Goal: Book appointment/travel/reservation

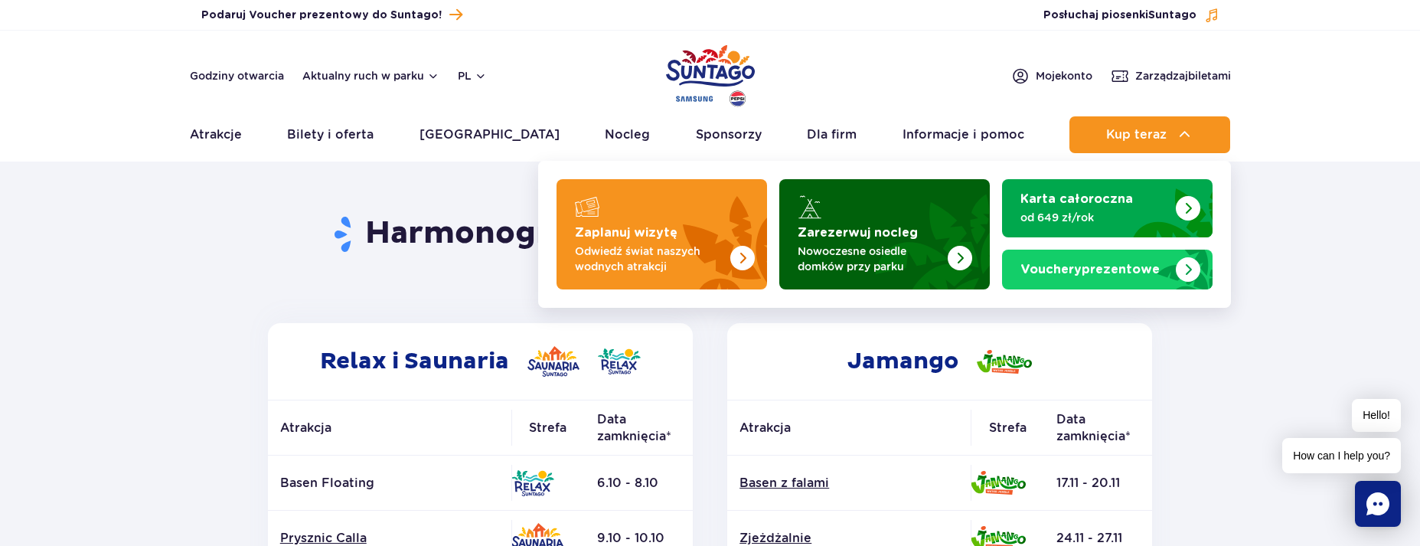
click at [883, 232] on strong "Zarezerwuj nocleg" at bounding box center [858, 233] width 120 height 12
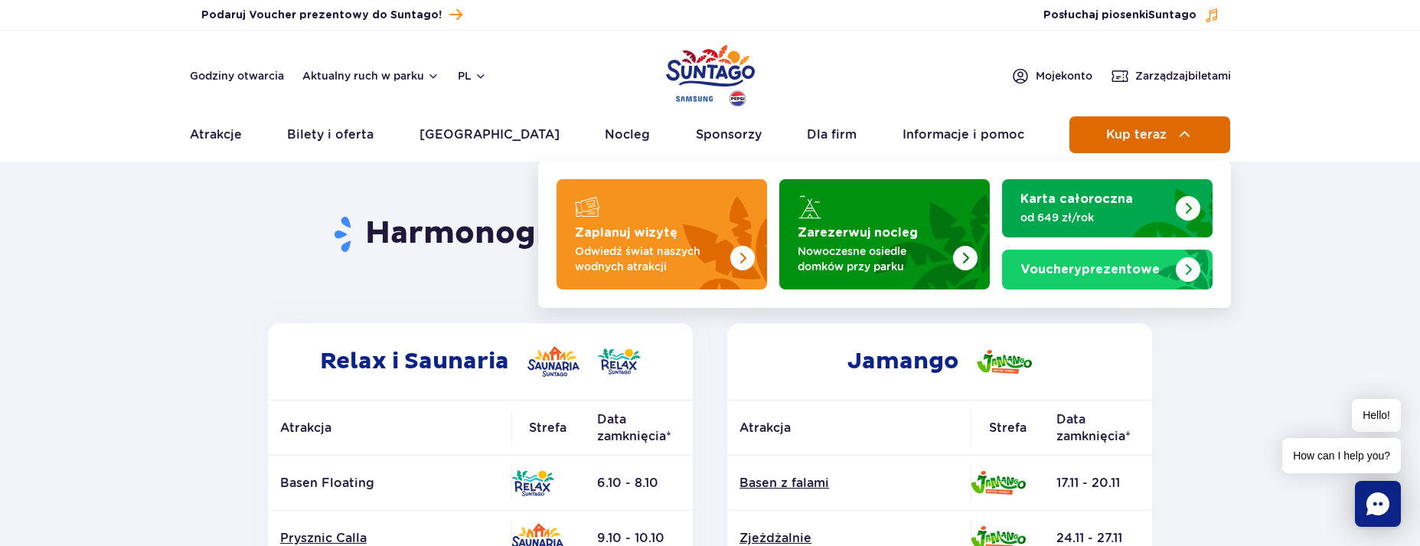
click at [1112, 142] on span "Kup teraz" at bounding box center [1136, 135] width 60 height 14
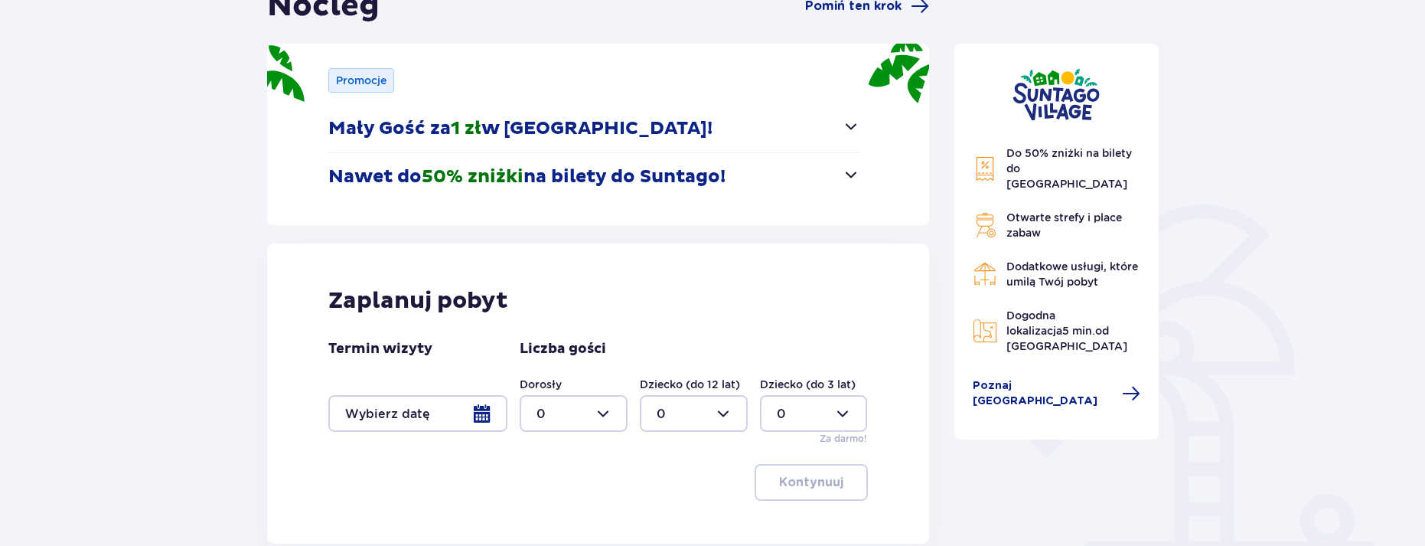
scroll to position [230, 0]
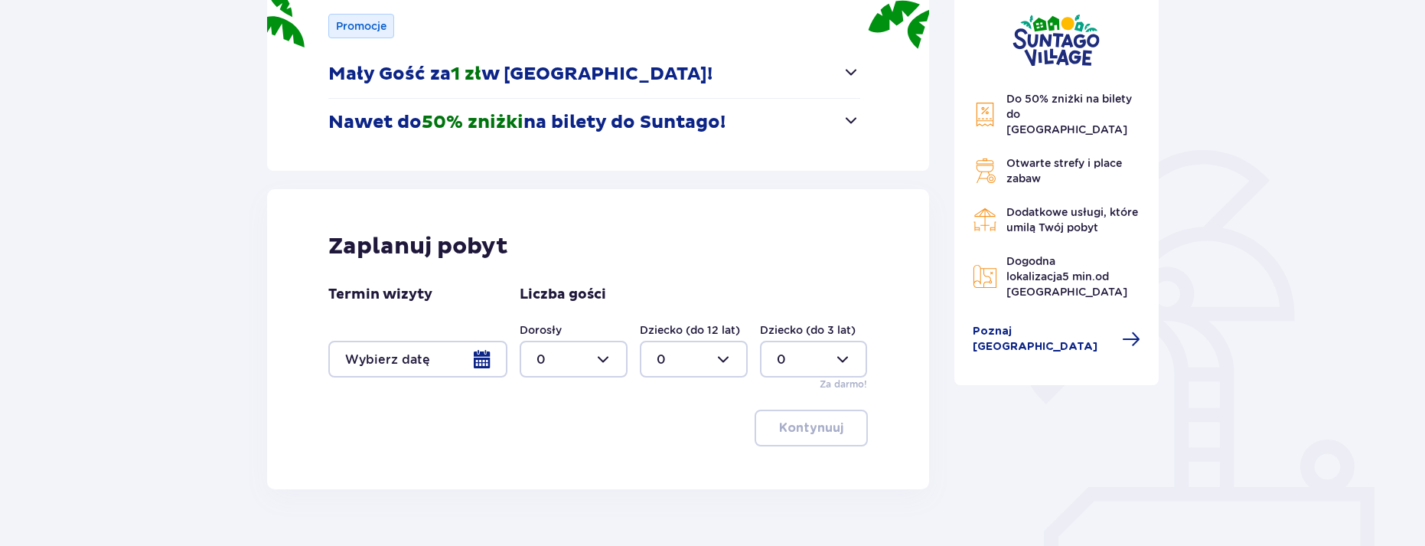
click at [461, 355] on div at bounding box center [417, 359] width 179 height 37
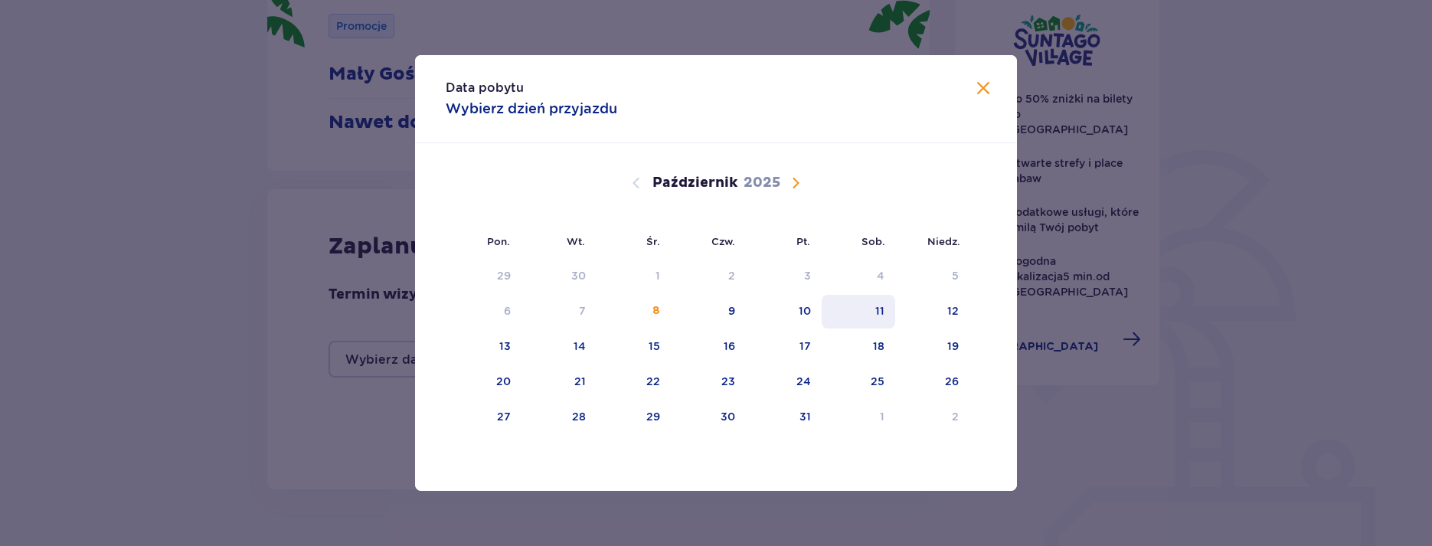
click at [880, 315] on div "11" at bounding box center [879, 310] width 9 height 15
click at [948, 309] on div "12" at bounding box center [952, 310] width 11 height 15
type input "11.10.25 - 12.10.25"
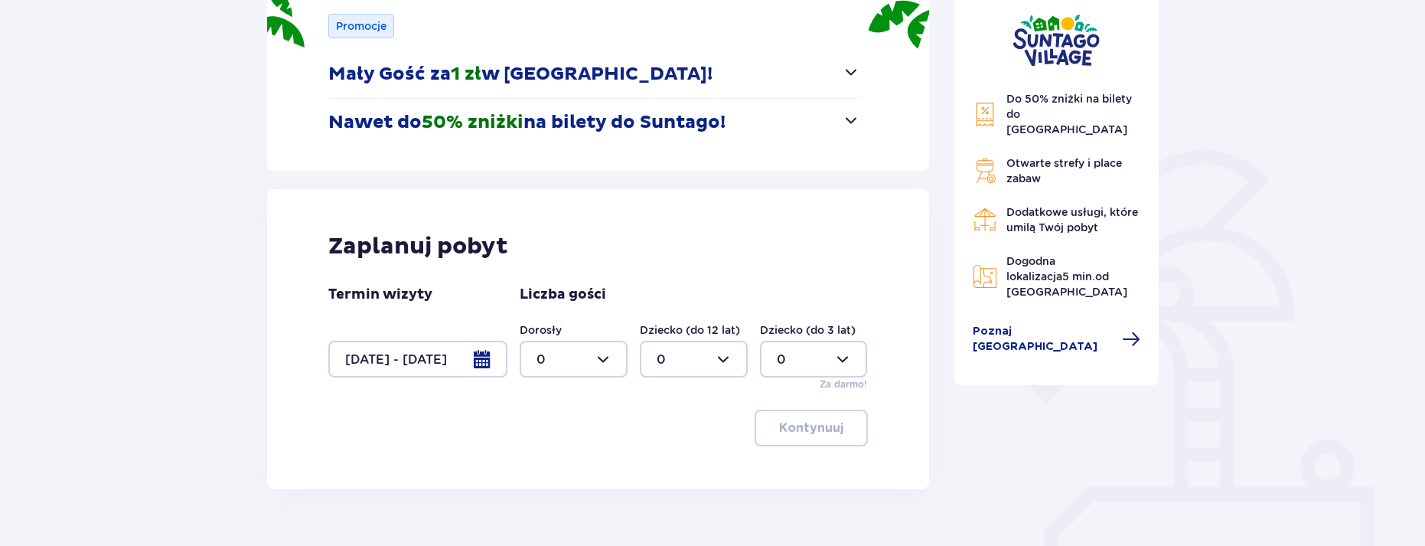
click at [606, 358] on div at bounding box center [574, 359] width 108 height 37
click at [550, 393] on div "2" at bounding box center [574, 393] width 74 height 17
type input "2"
click at [713, 352] on div at bounding box center [694, 359] width 108 height 37
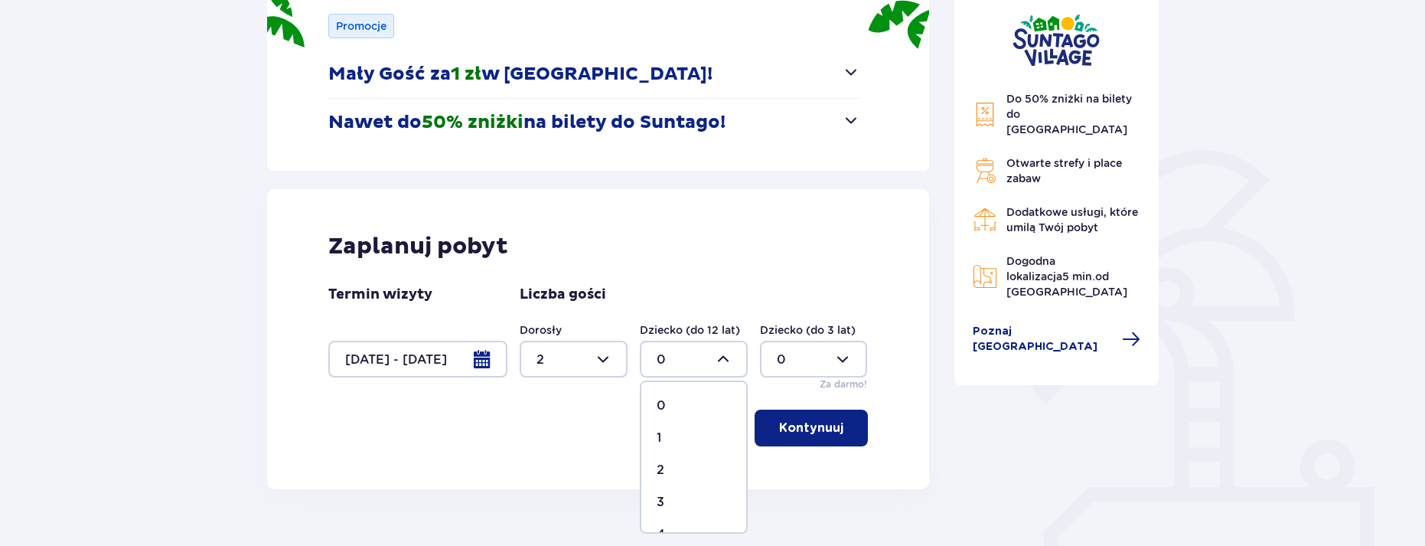
click at [658, 465] on p "2" at bounding box center [661, 470] width 8 height 17
type input "2"
click at [830, 429] on p "Kontynuuj" at bounding box center [811, 428] width 64 height 17
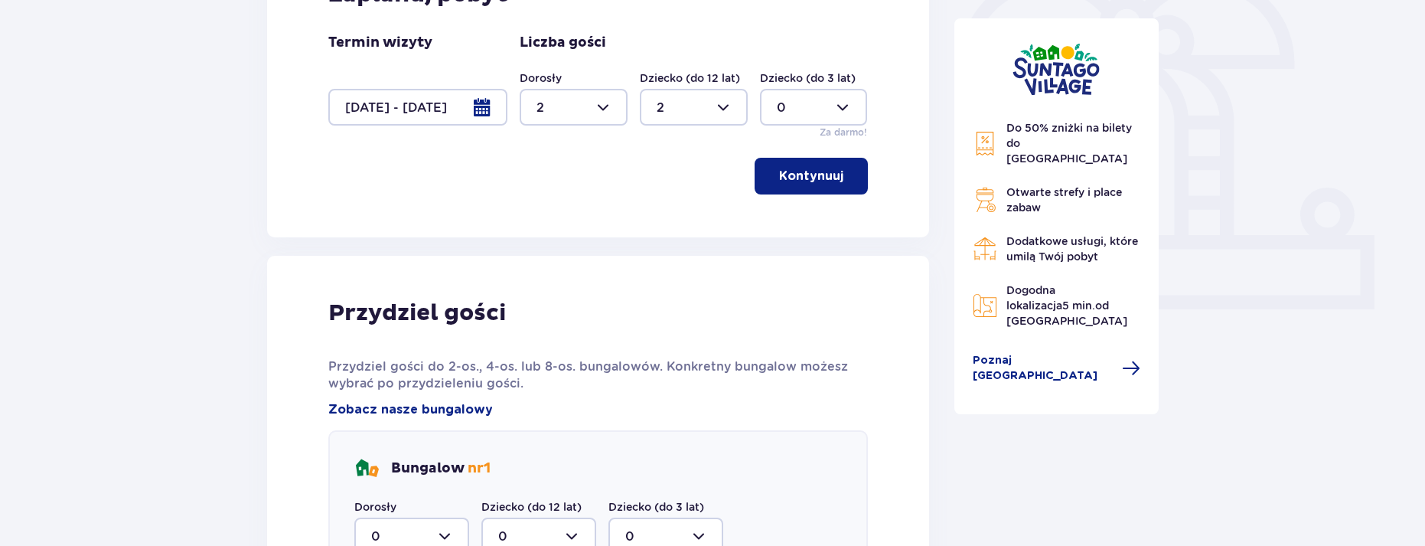
scroll to position [703, 0]
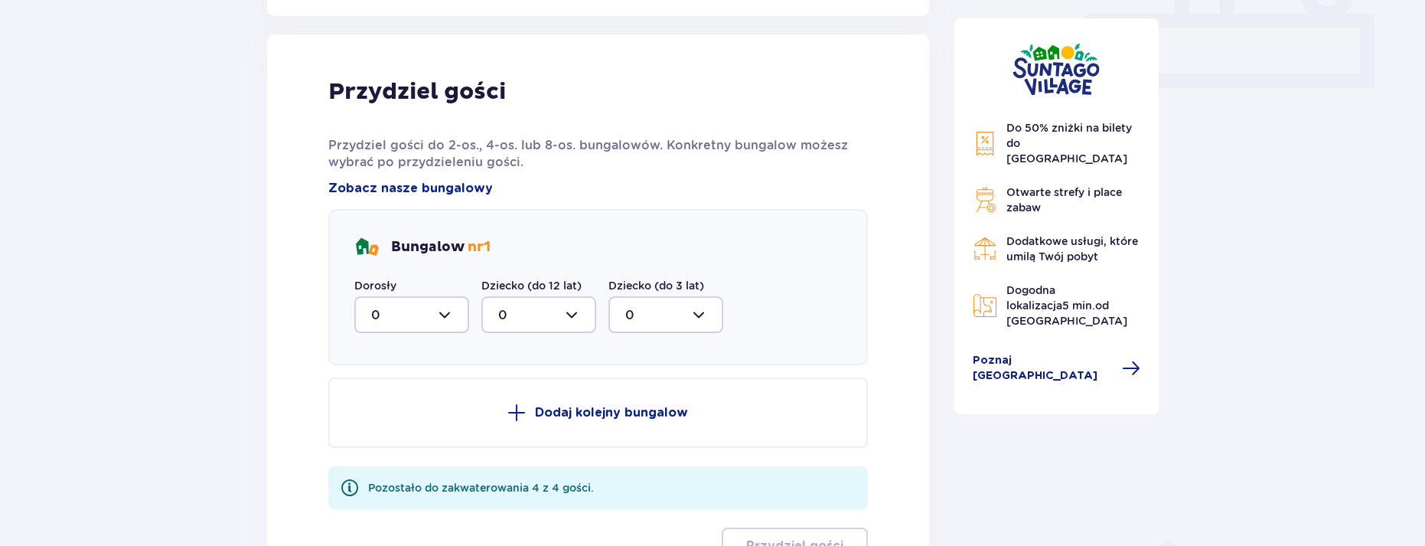
click at [425, 315] on div at bounding box center [411, 314] width 115 height 37
click at [390, 425] on div "2" at bounding box center [411, 425] width 81 height 17
type input "2"
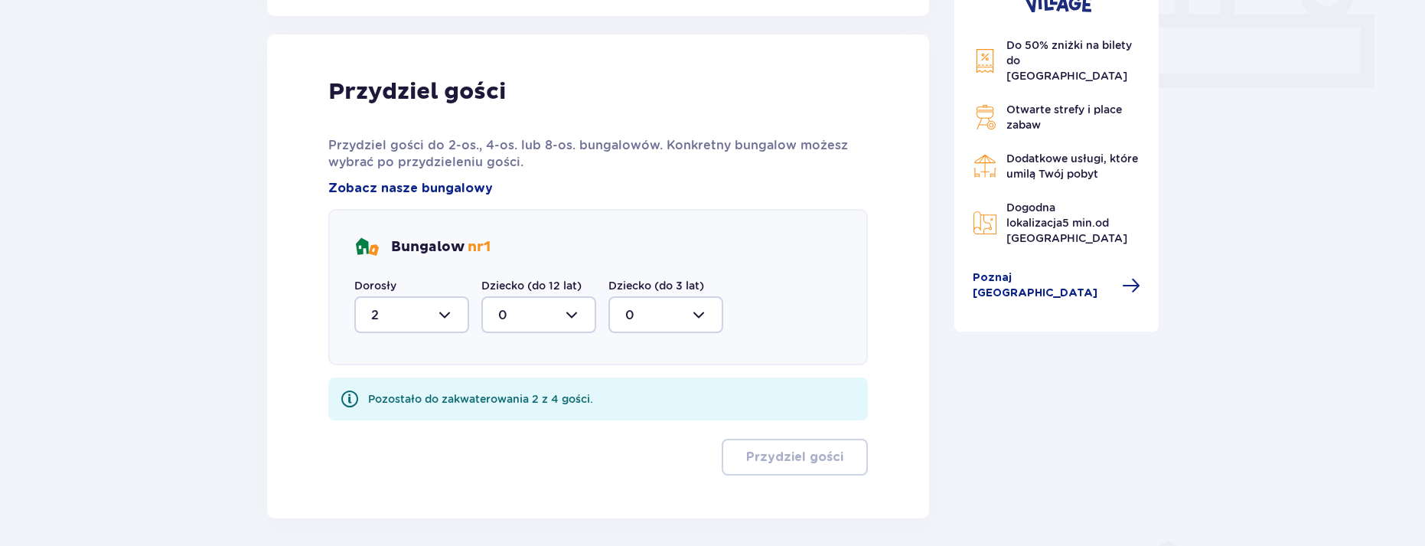
click at [572, 316] on div at bounding box center [539, 314] width 115 height 37
click at [525, 424] on div "2" at bounding box center [538, 425] width 81 height 17
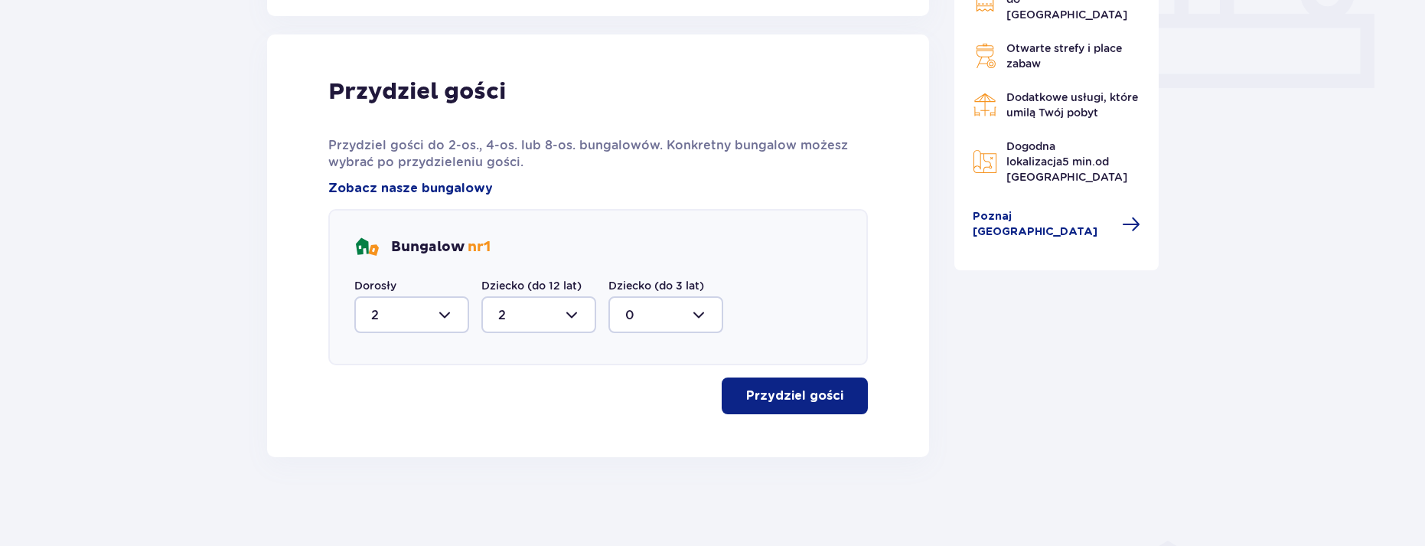
click at [810, 397] on p "Przydziel gości" at bounding box center [794, 395] width 97 height 17
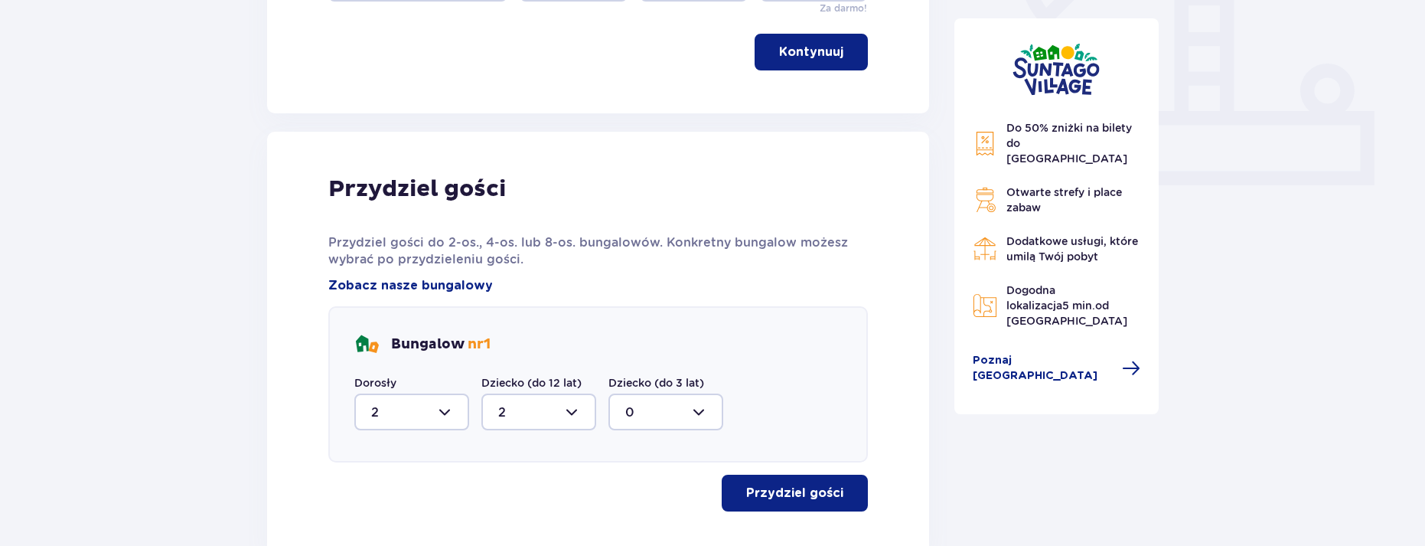
scroll to position [648, 0]
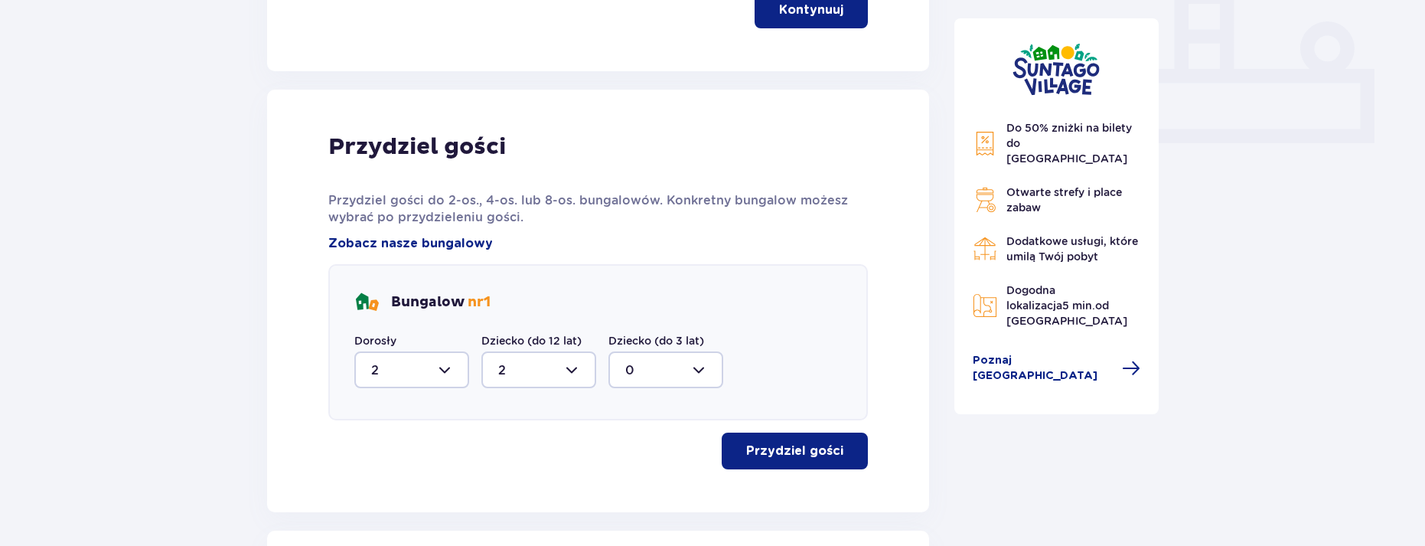
click at [553, 369] on div at bounding box center [539, 369] width 115 height 37
click at [503, 420] on p "0" at bounding box center [502, 416] width 9 height 17
type input "0"
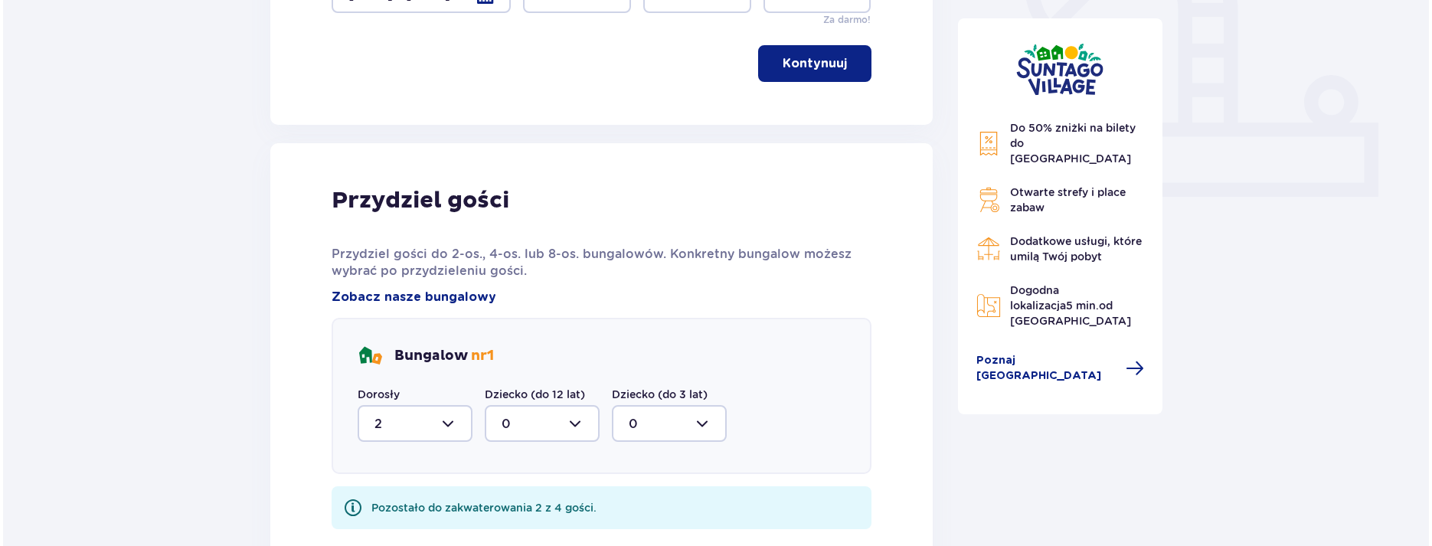
scroll to position [614, 0]
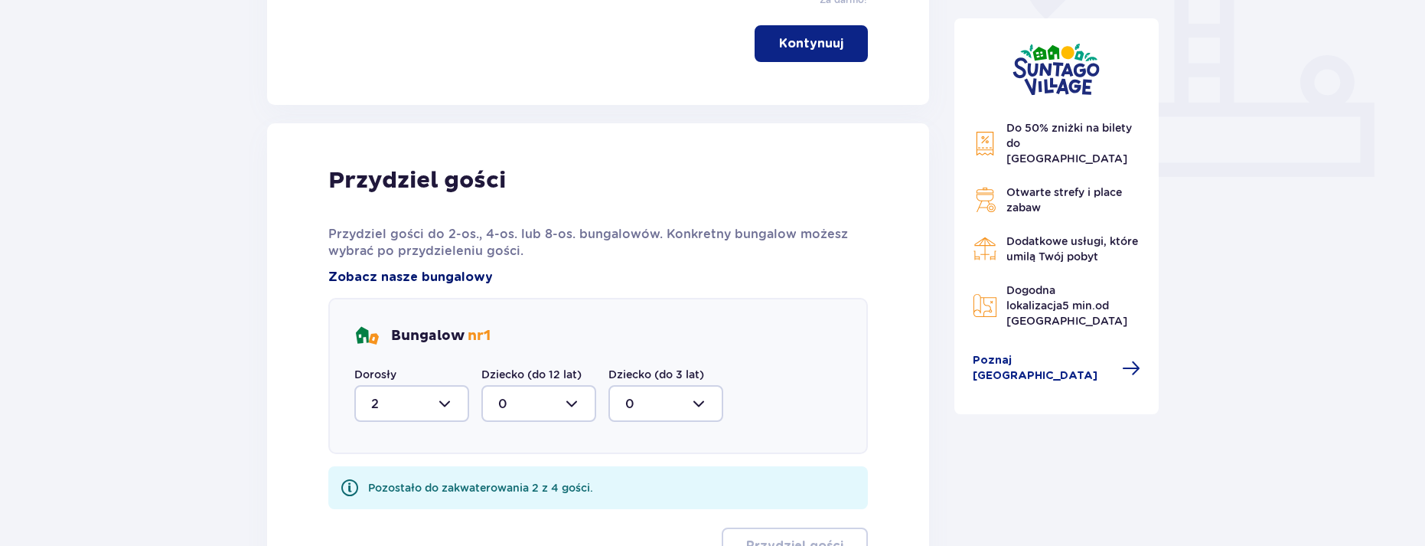
click at [437, 278] on span "Zobacz nasze bungalowy" at bounding box center [410, 277] width 165 height 17
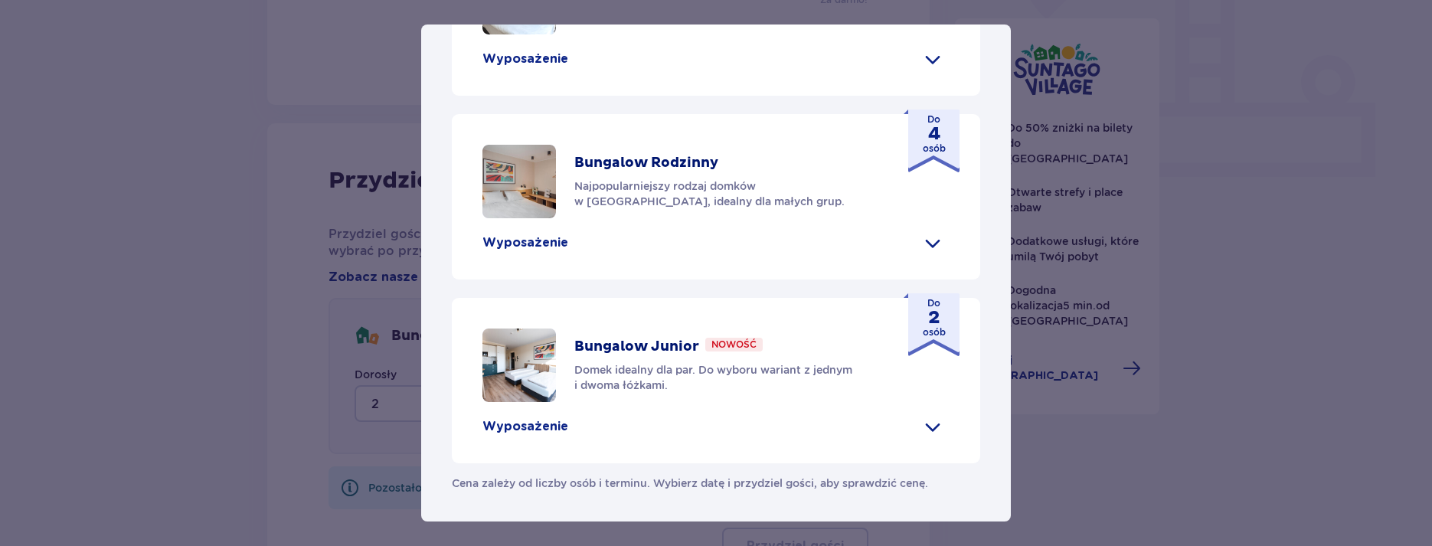
scroll to position [689, 0]
click at [923, 255] on span at bounding box center [932, 242] width 24 height 24
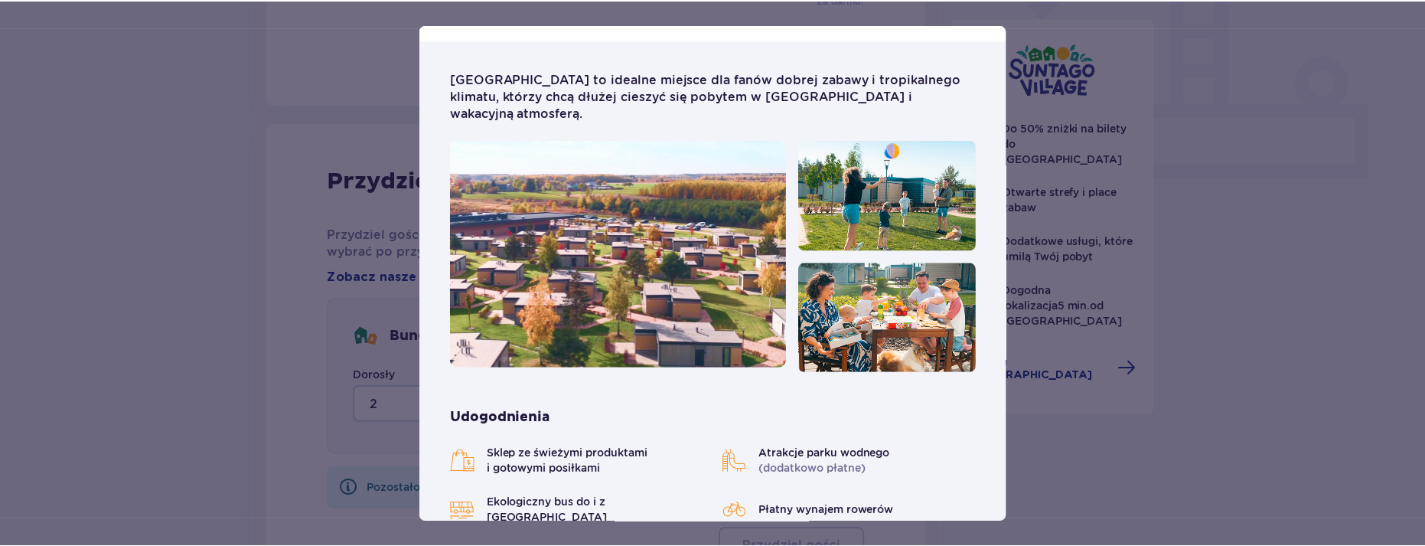
scroll to position [0, 0]
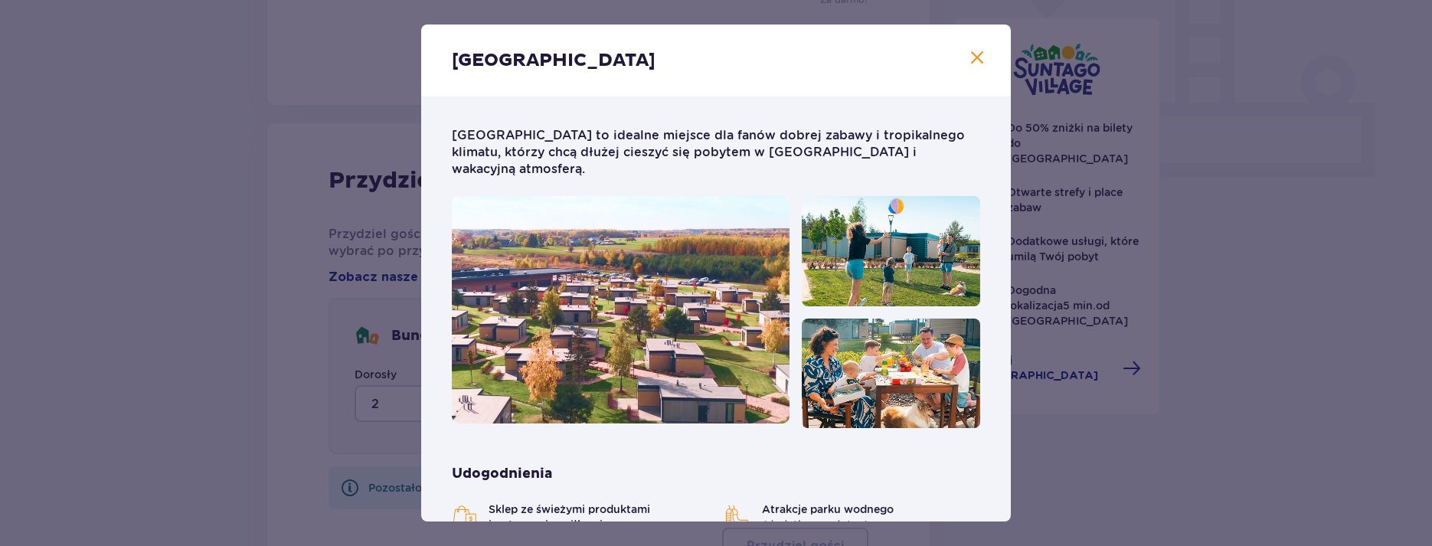
click at [1265, 198] on div "Suntago Village Suntago Village to idealne miejsce dla fanów dobrej zabawy i tr…" at bounding box center [716, 273] width 1432 height 546
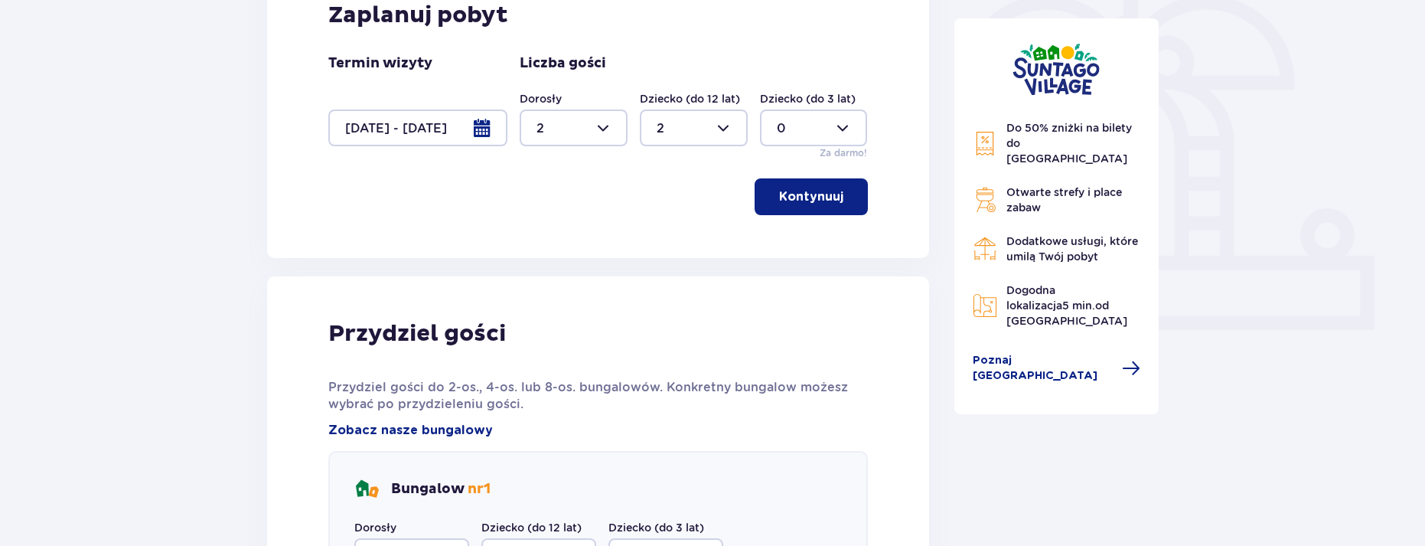
click at [820, 200] on p "Kontynuuj" at bounding box center [811, 196] width 64 height 17
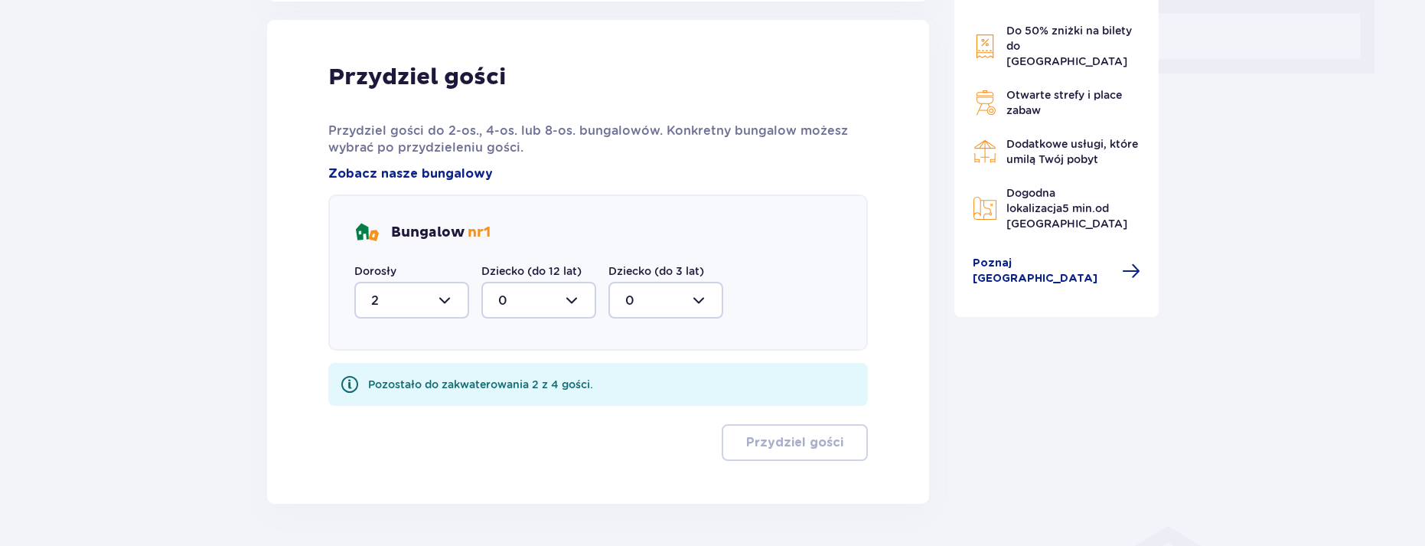
scroll to position [719, 0]
click at [425, 315] on div at bounding box center [411, 298] width 115 height 37
click at [403, 342] on div "0" at bounding box center [411, 345] width 81 height 17
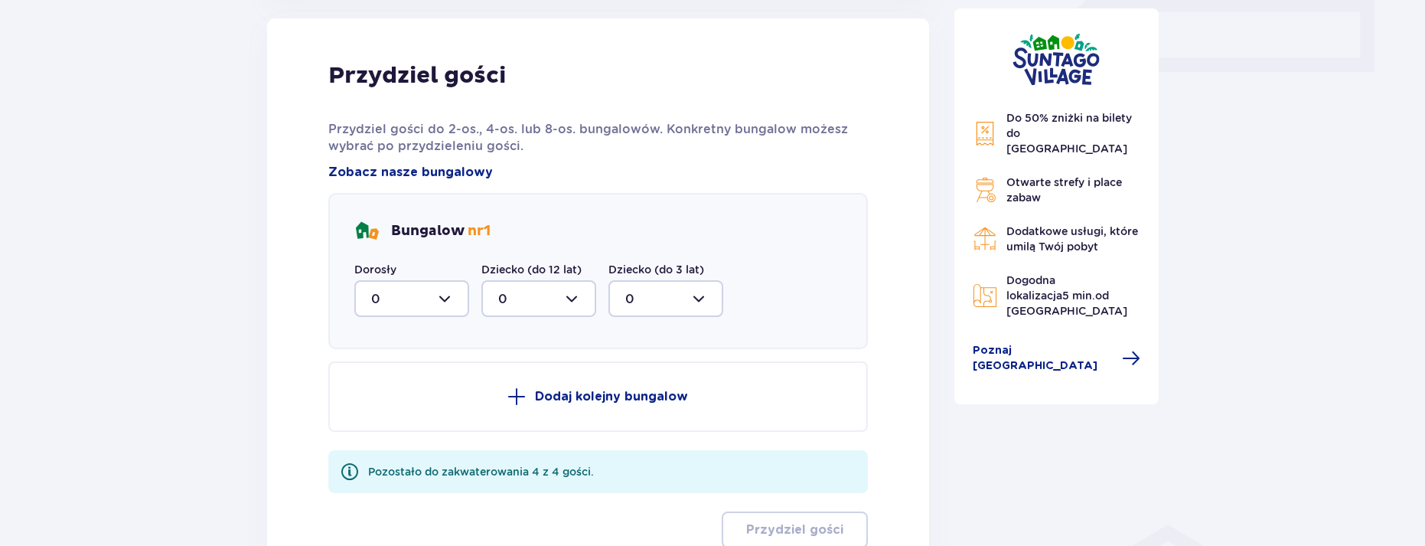
click at [639, 402] on p "Dodaj kolejny bungalow" at bounding box center [611, 396] width 153 height 17
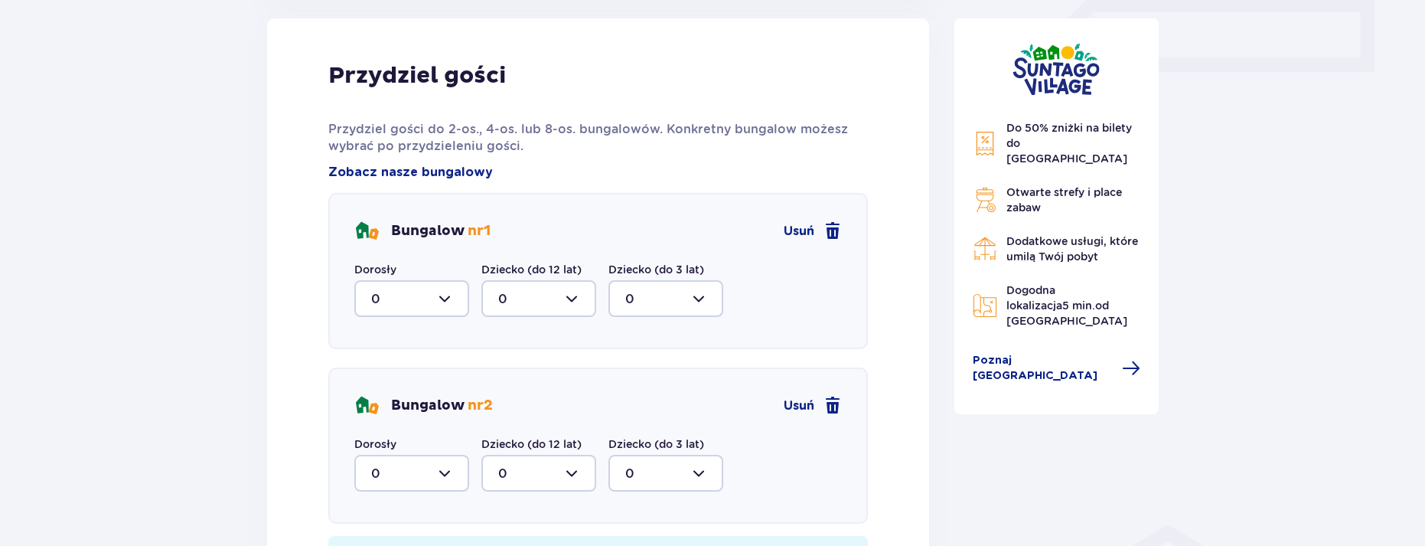
click at [410, 299] on div at bounding box center [411, 298] width 115 height 37
click at [402, 407] on div "2" at bounding box center [411, 409] width 81 height 17
type input "2"
click at [529, 483] on div at bounding box center [539, 473] width 115 height 37
click at [514, 426] on div "2" at bounding box center [538, 426] width 81 height 17
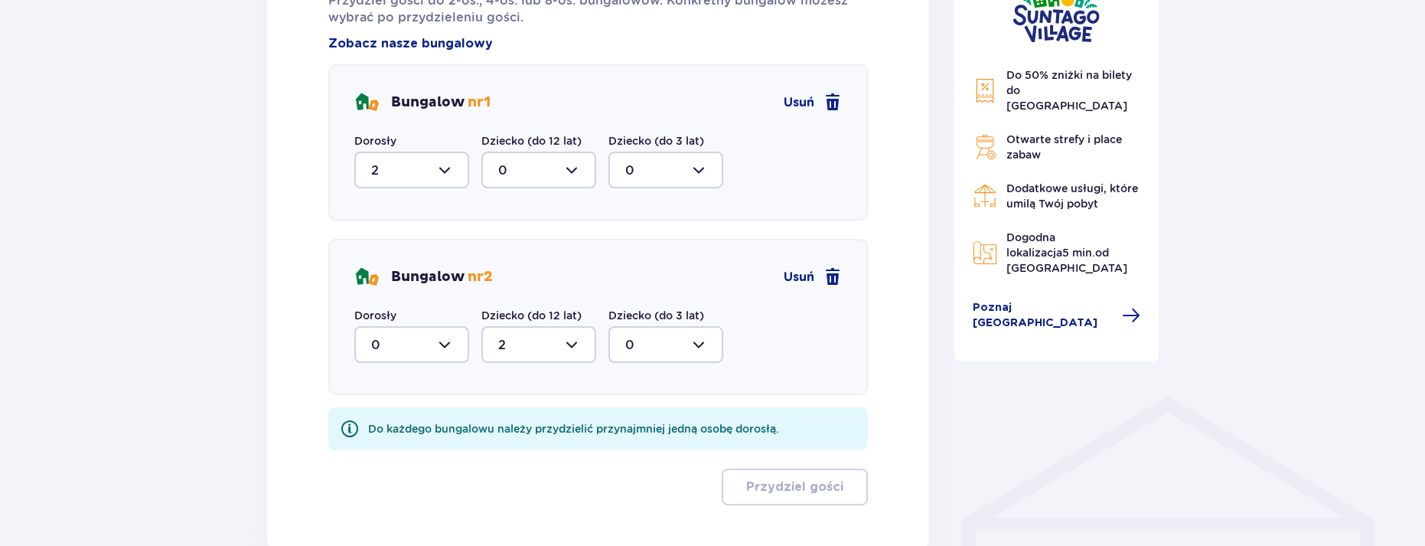
scroll to position [942, 0]
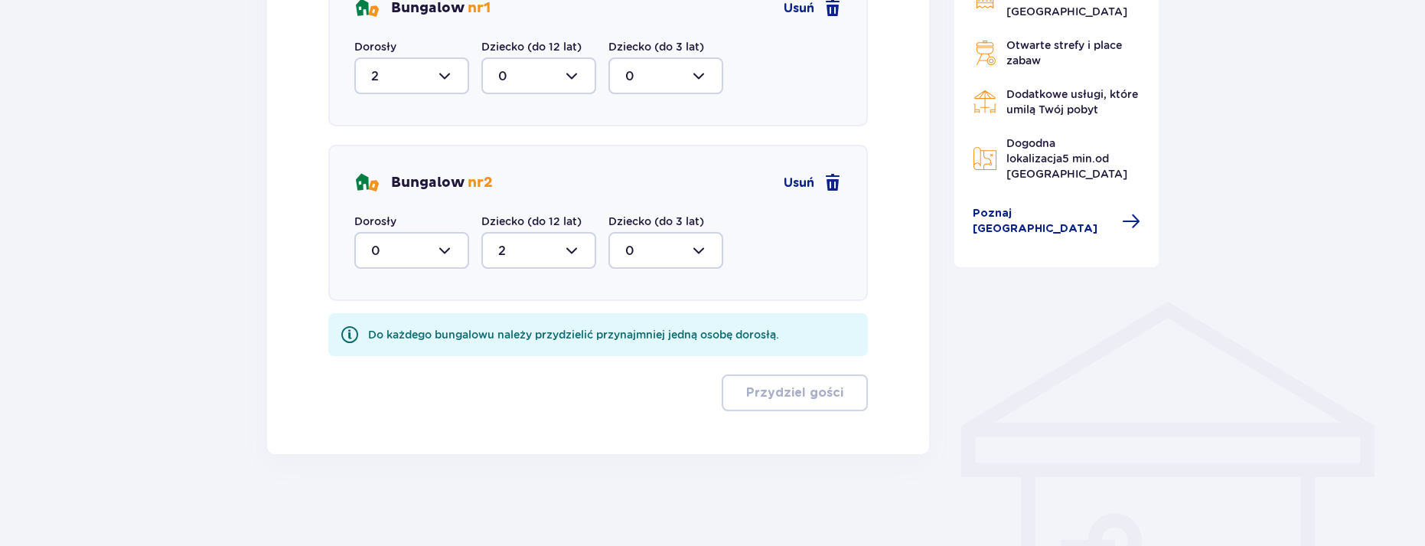
click at [508, 80] on div at bounding box center [539, 75] width 115 height 37
click at [530, 253] on div at bounding box center [539, 250] width 115 height 37
click at [505, 324] on div "1" at bounding box center [538, 329] width 81 height 17
type input "1"
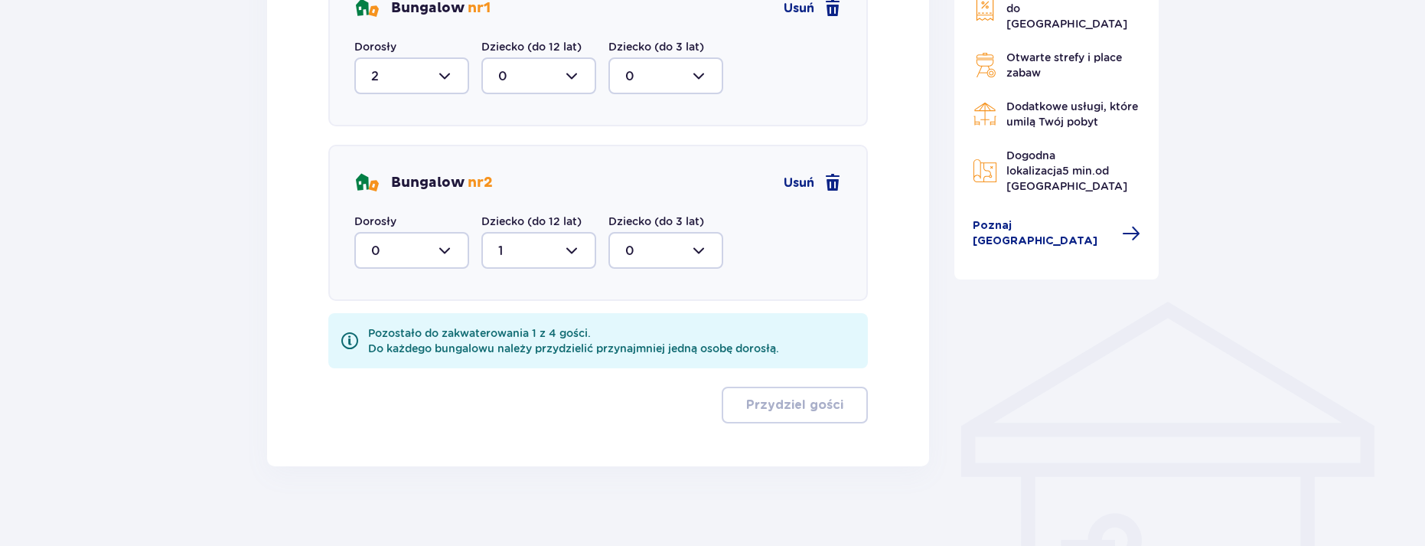
click at [441, 253] on div at bounding box center [411, 250] width 115 height 37
click at [410, 73] on div at bounding box center [411, 75] width 115 height 37
click at [384, 155] on div "1" at bounding box center [411, 154] width 81 height 17
type input "1"
click at [520, 79] on div at bounding box center [539, 75] width 115 height 37
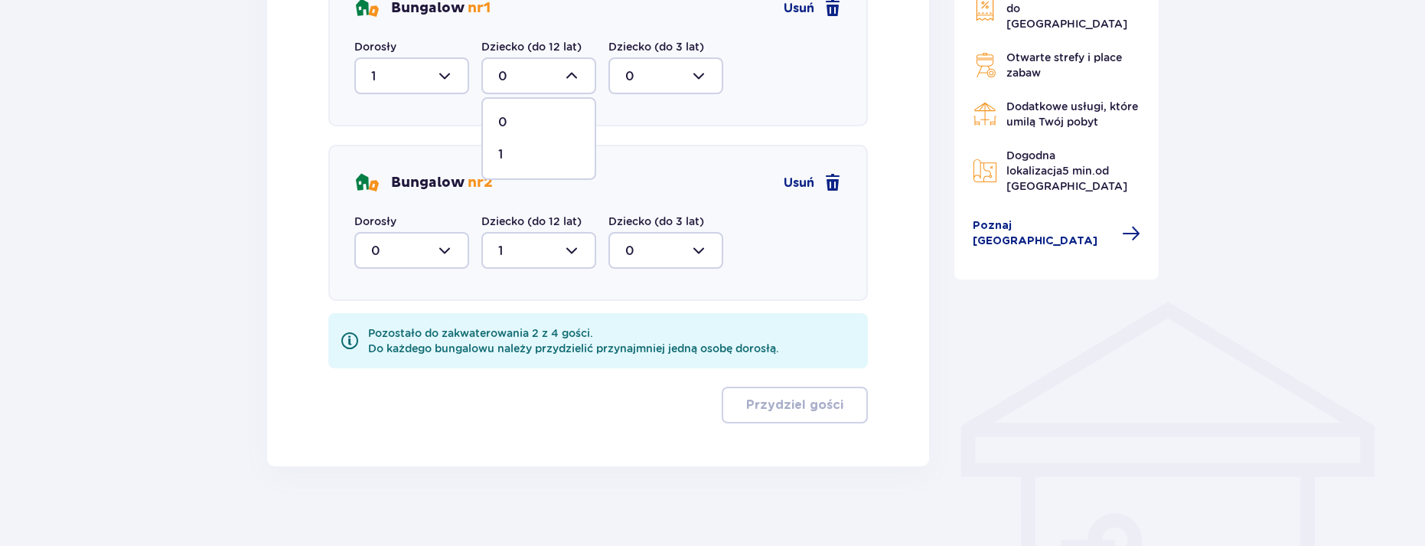
click at [524, 149] on div "1" at bounding box center [538, 154] width 81 height 17
type input "1"
click at [439, 241] on div at bounding box center [411, 250] width 115 height 37
click at [390, 326] on div "1" at bounding box center [411, 329] width 81 height 17
type input "1"
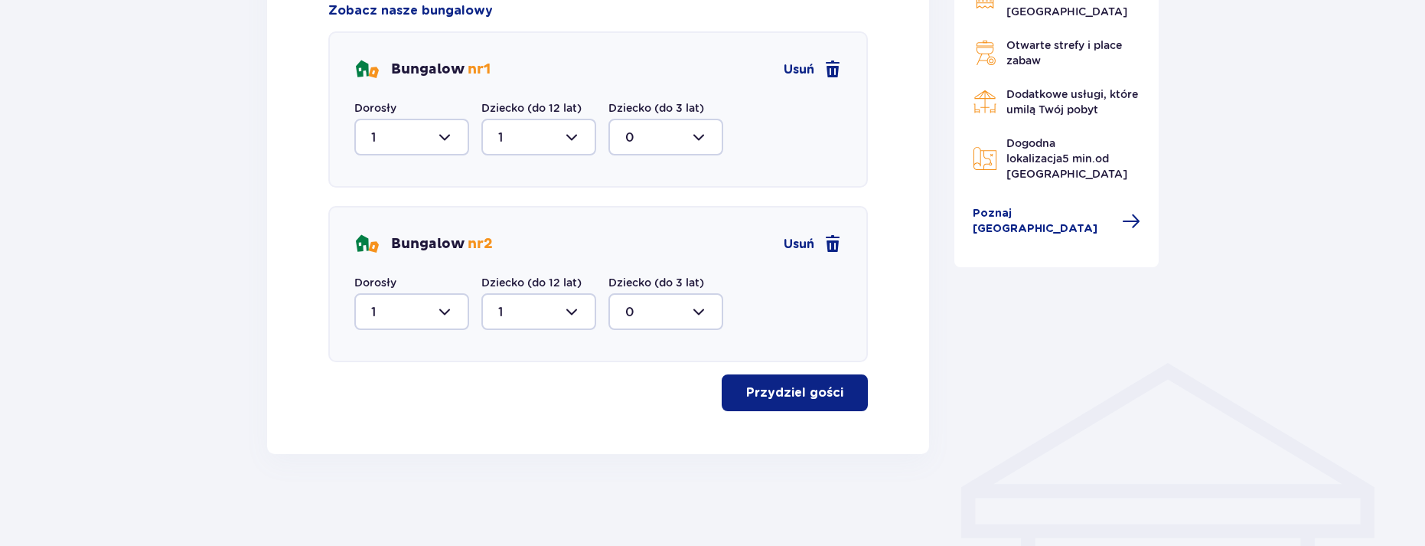
scroll to position [880, 0]
click at [756, 395] on p "Przydziel gości" at bounding box center [794, 392] width 97 height 17
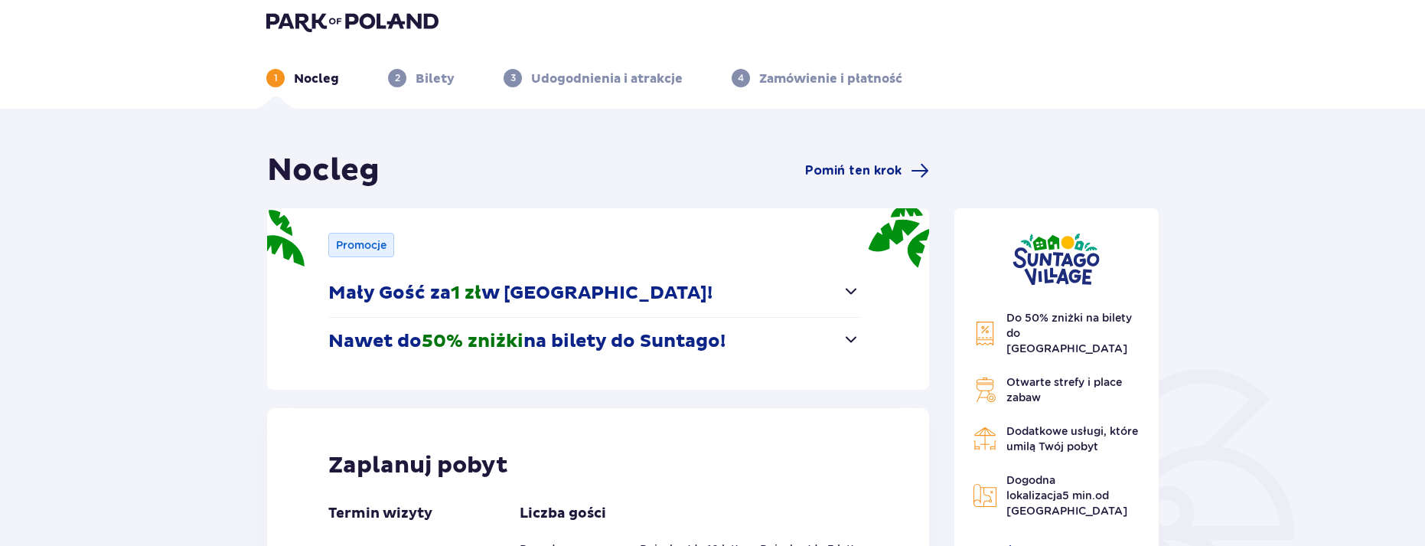
scroll to position [0, 0]
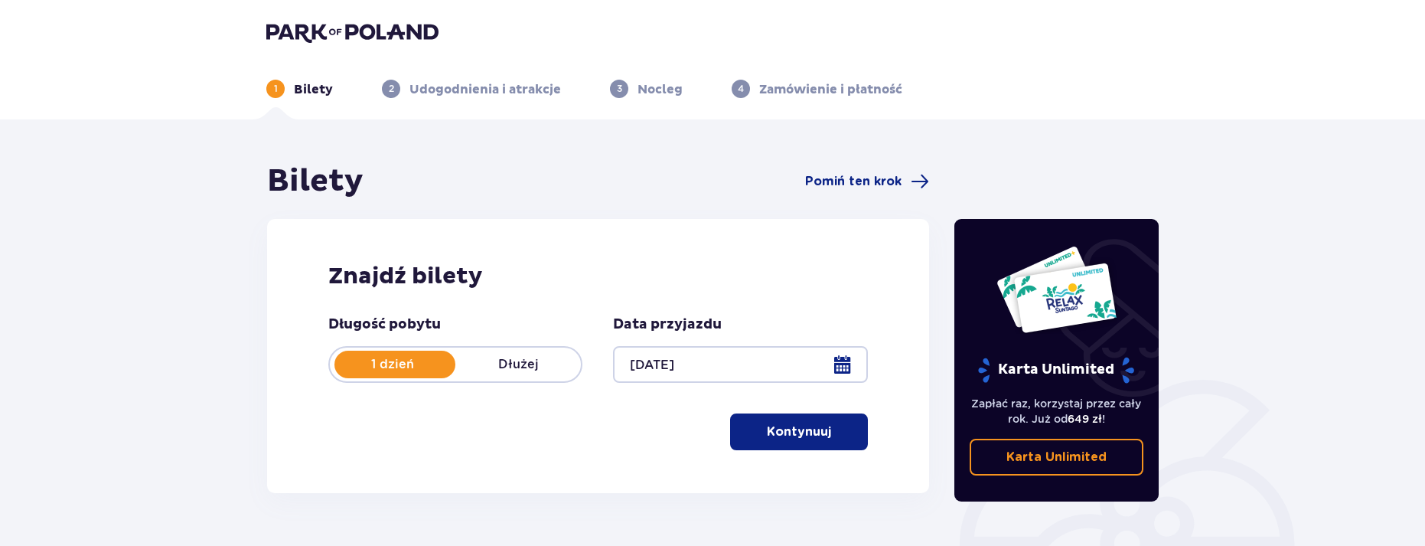
click at [767, 426] on p "Kontynuuj" at bounding box center [799, 431] width 64 height 17
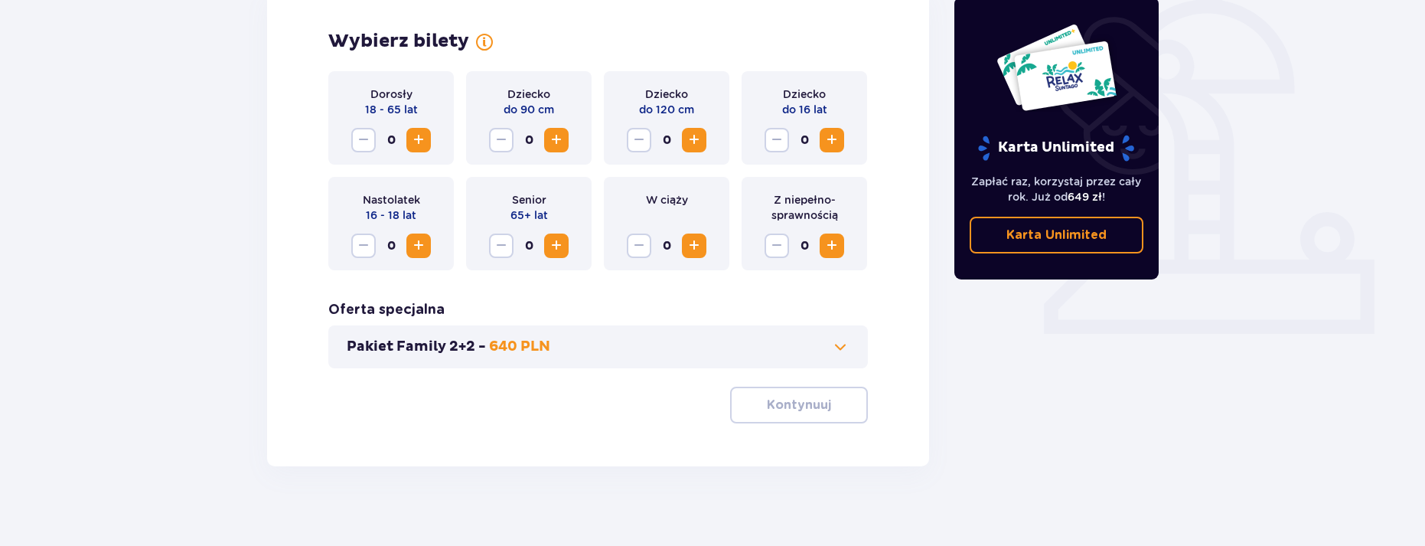
scroll to position [469, 0]
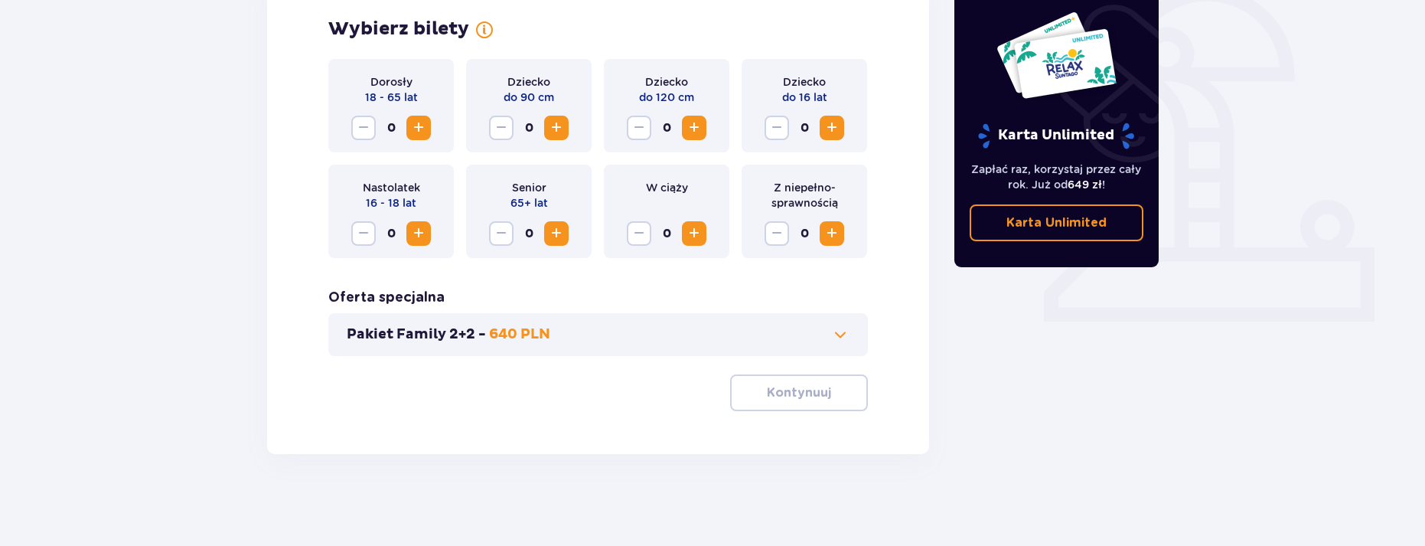
click at [529, 328] on p "640 PLN" at bounding box center [519, 334] width 61 height 18
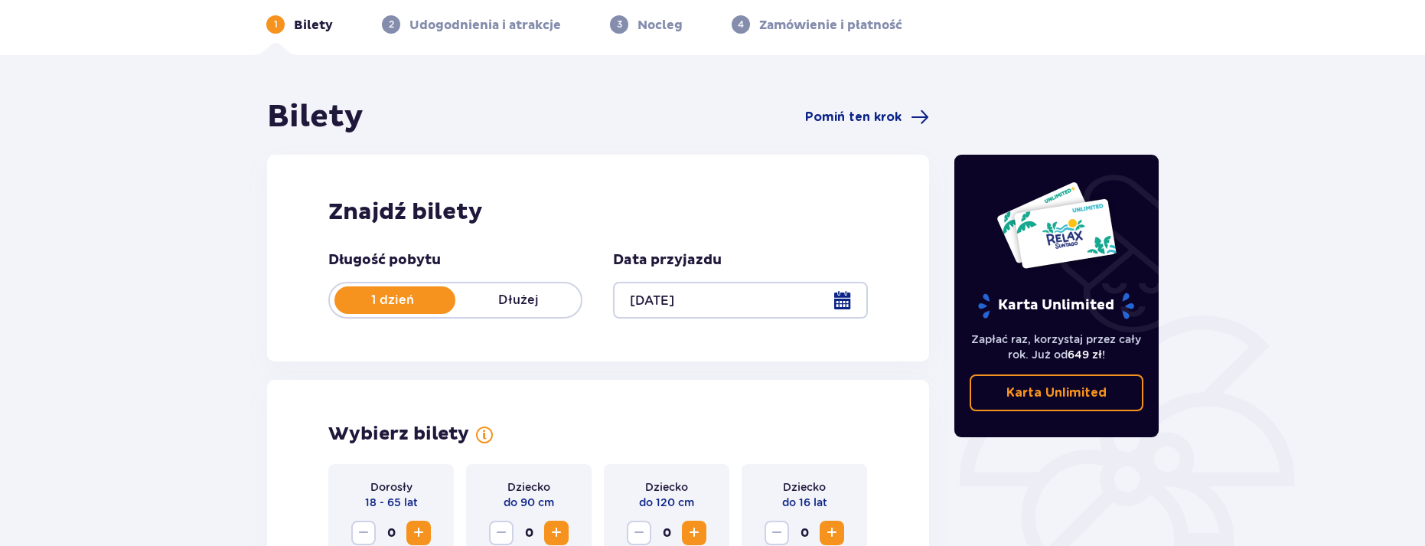
scroll to position [0, 0]
